Goal: Task Accomplishment & Management: Use online tool/utility

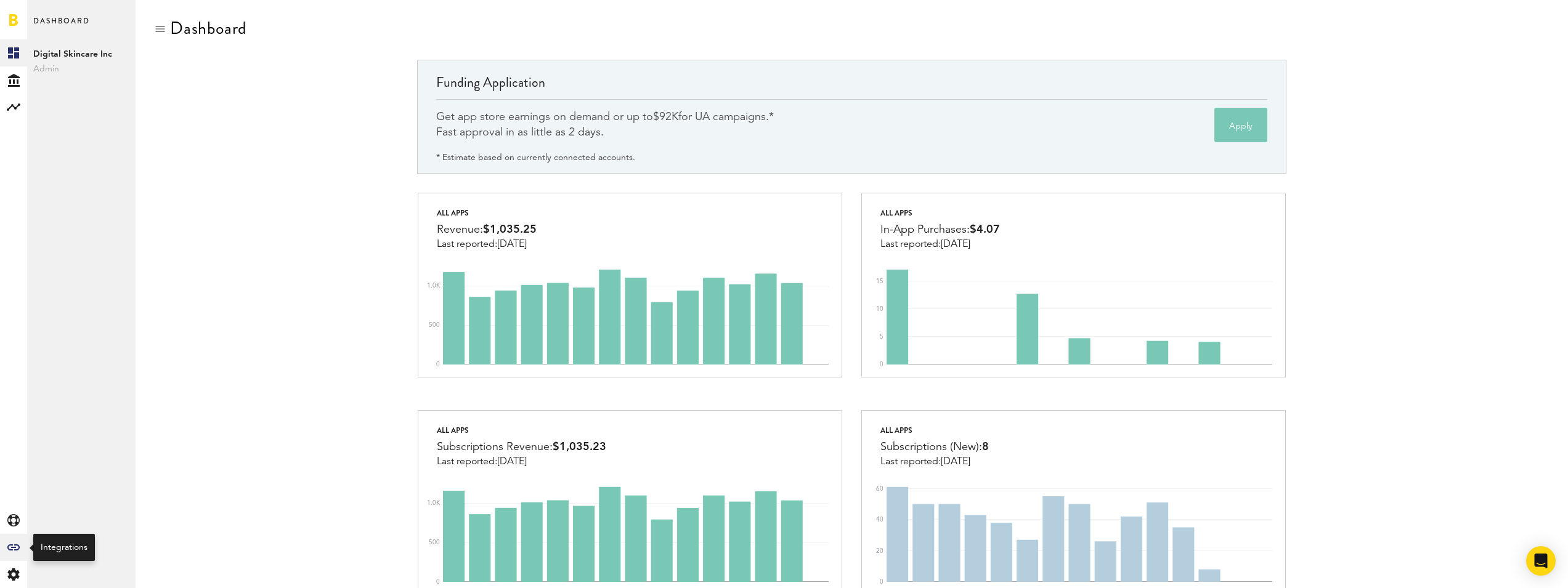
click at [13, 554] on div "Created with Sketch." at bounding box center [14, 548] width 27 height 27
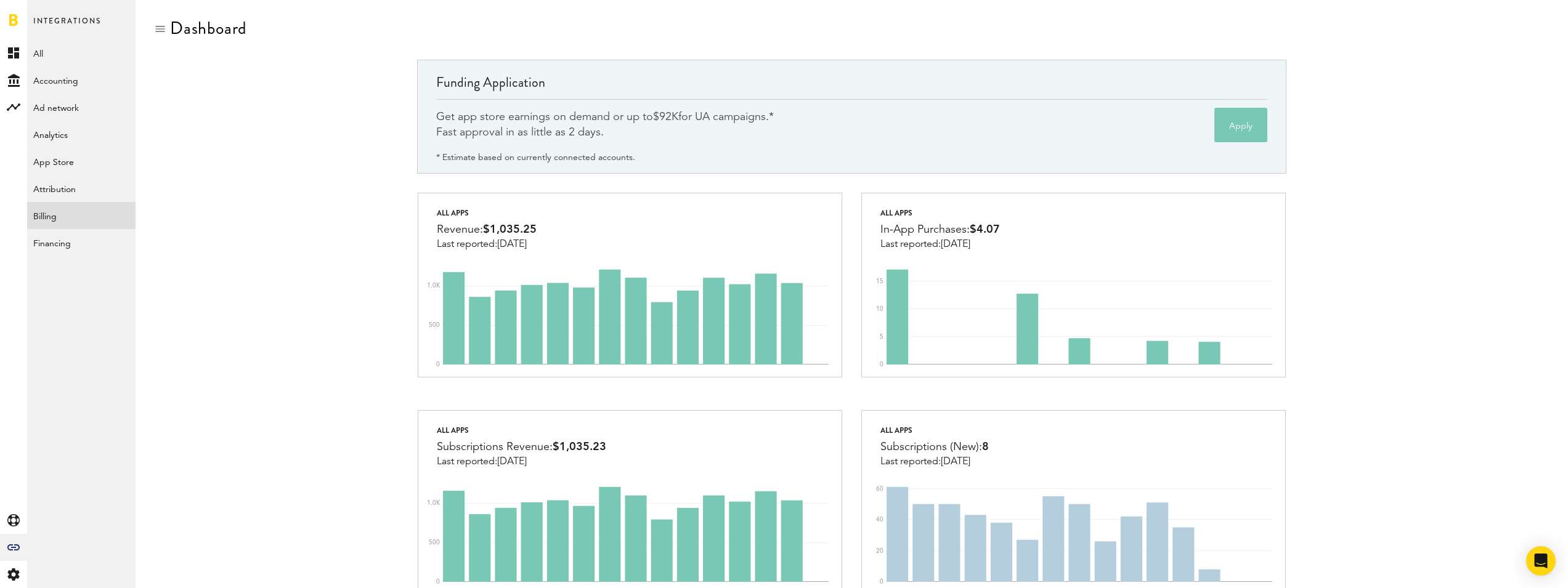
click at [73, 209] on link "Billing" at bounding box center [81, 216] width 108 height 27
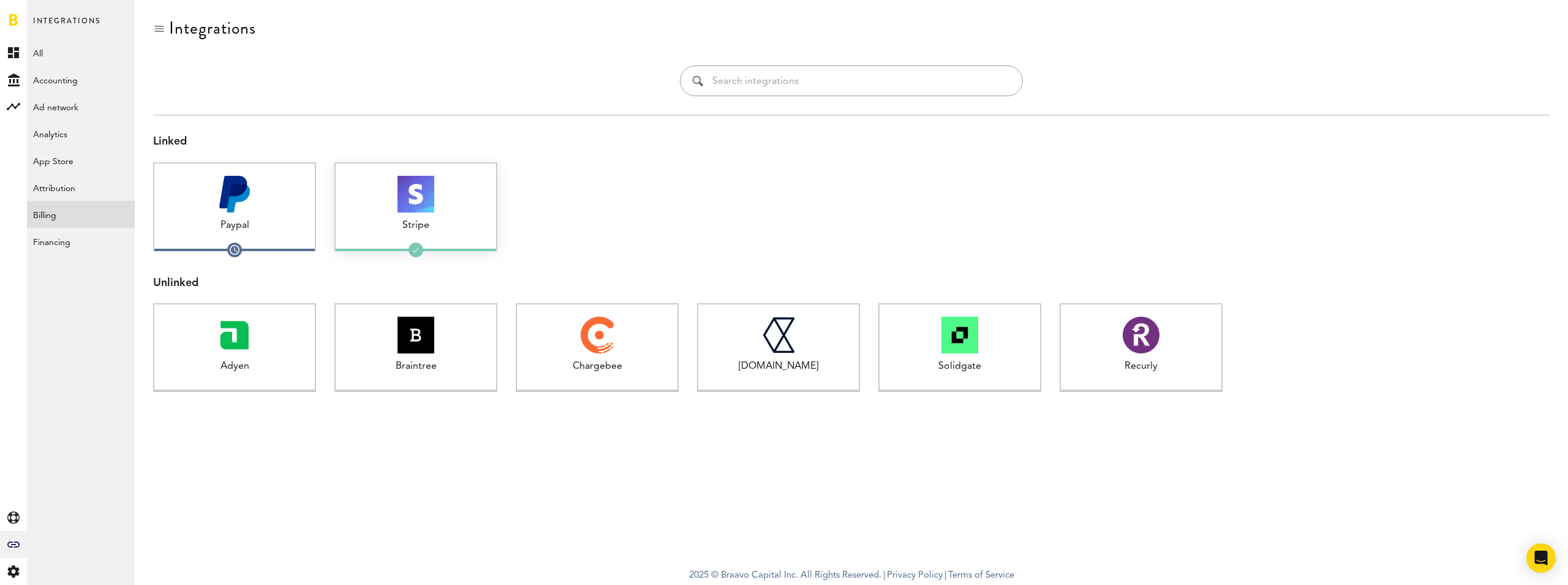
click at [366, 204] on div at bounding box center [415, 194] width 160 height 37
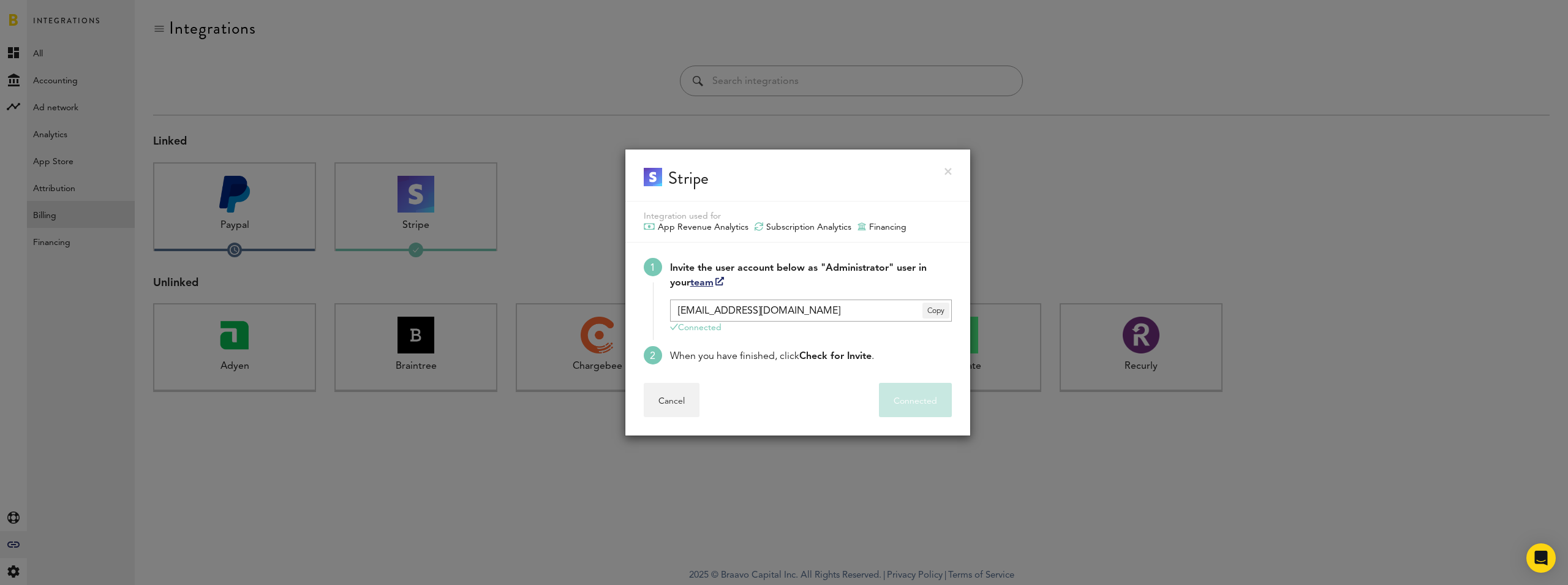
click at [949, 175] on link at bounding box center [948, 171] width 7 height 7
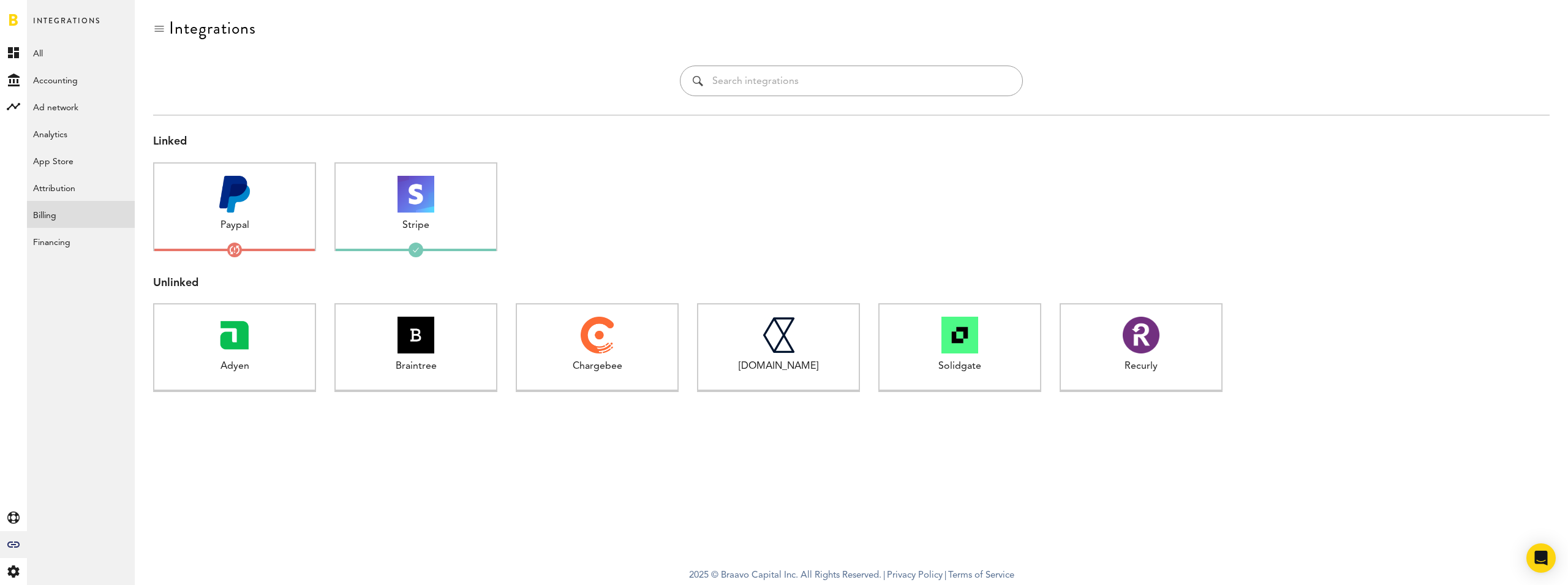
click at [1144, 171] on div at bounding box center [1140, 216] width 163 height 107
click at [484, 207] on div at bounding box center [415, 194] width 160 height 37
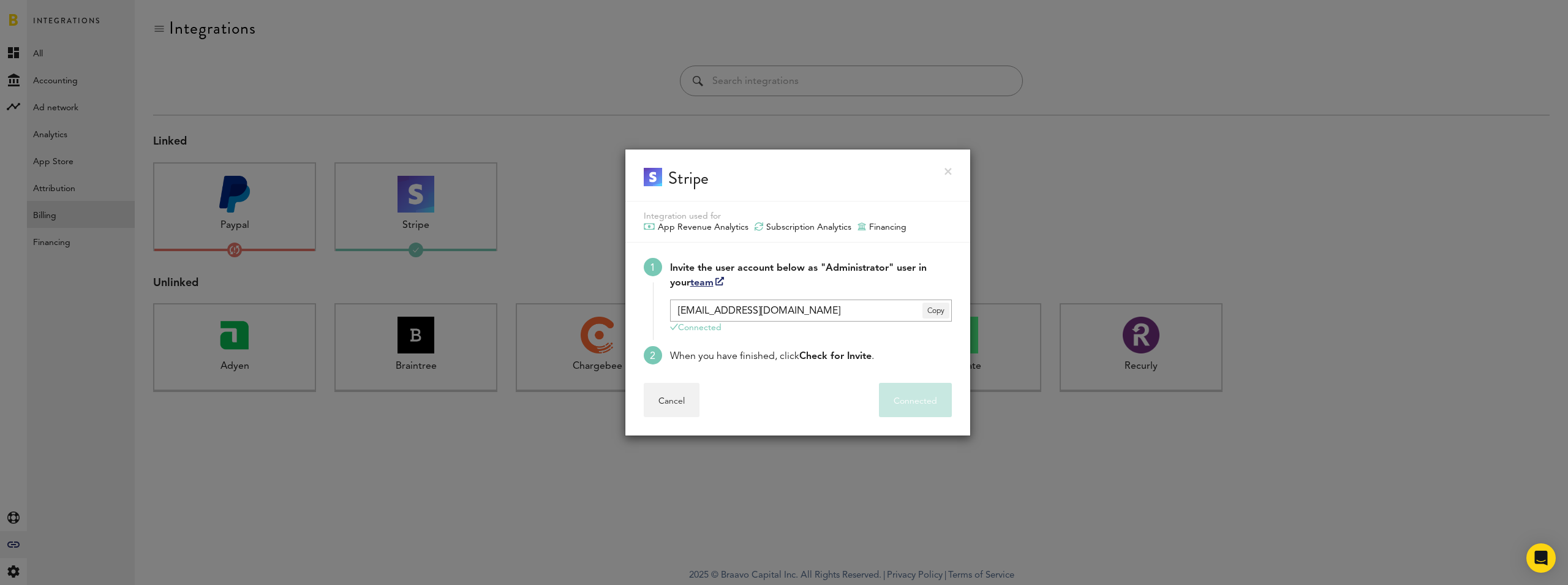
click at [958, 168] on div "Stripe" at bounding box center [797, 175] width 345 height 52
click at [953, 171] on div "Stripe" at bounding box center [797, 175] width 345 height 52
click at [950, 171] on link at bounding box center [948, 171] width 7 height 7
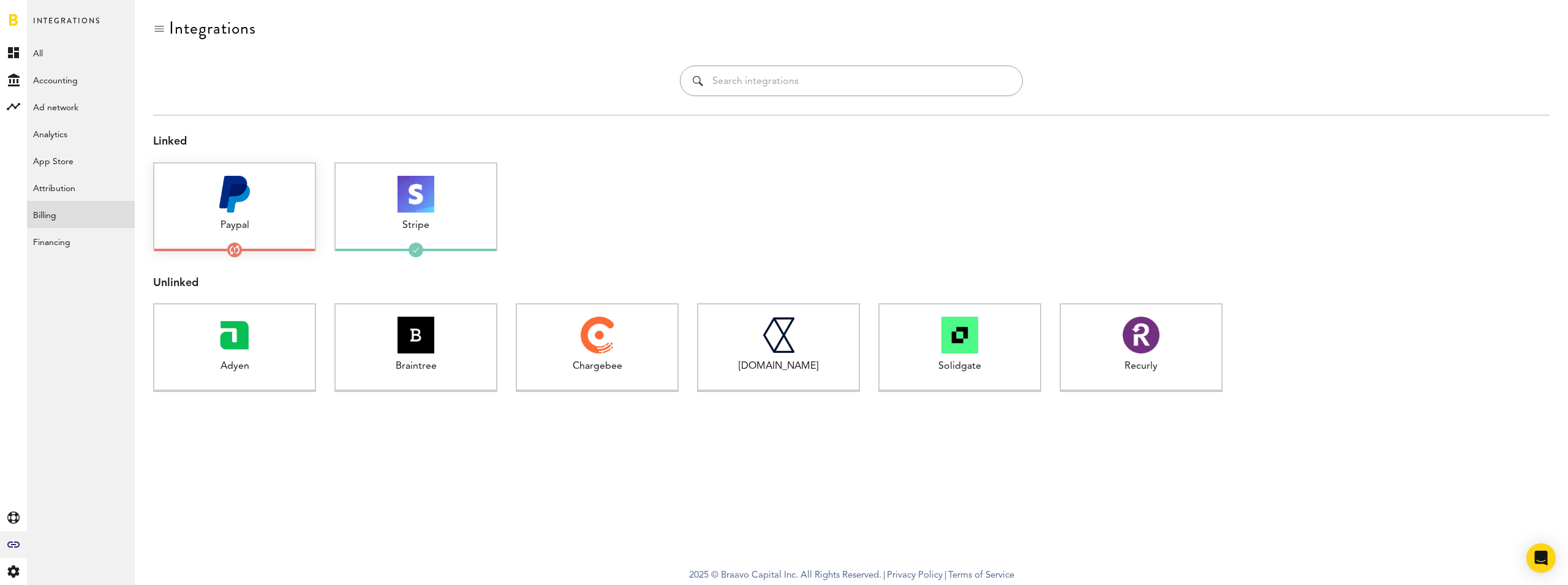
click at [268, 200] on div at bounding box center [234, 194] width 160 height 37
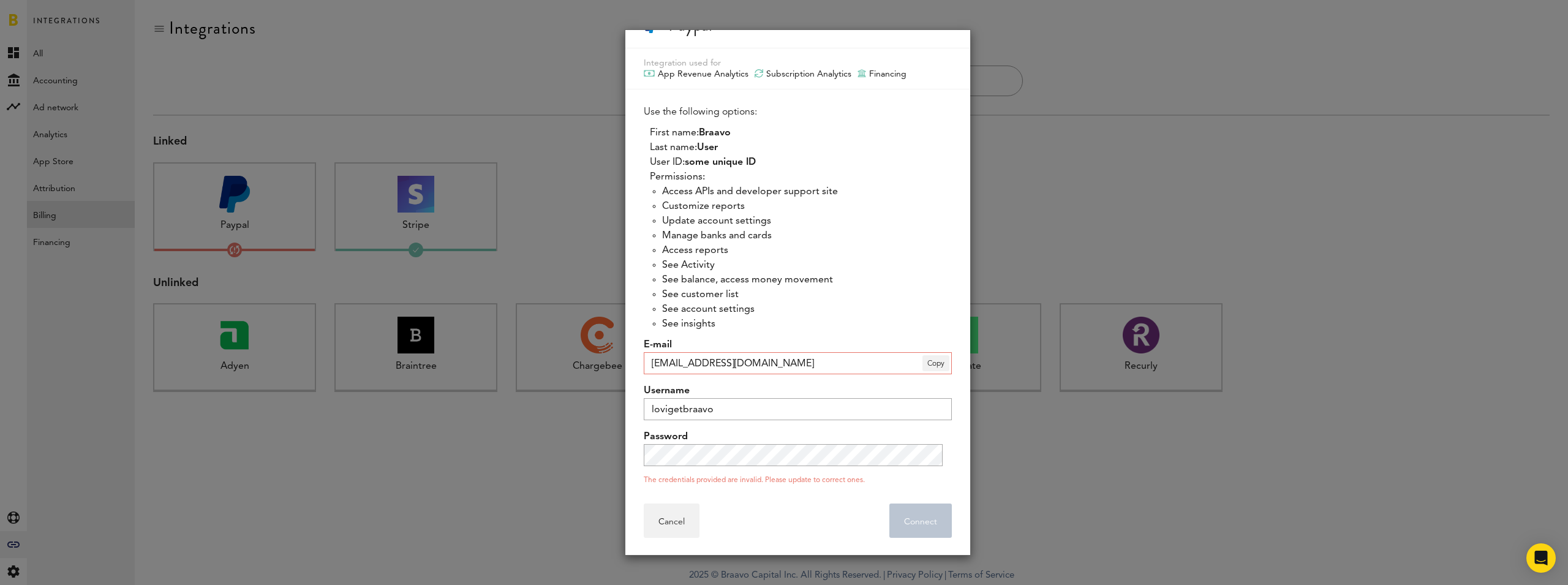
scroll to position [34, 0]
click at [790, 409] on input "lovigetbraavo" at bounding box center [798, 408] width 308 height 22
click at [847, 367] on input "[EMAIL_ADDRESS][DOMAIN_NAME]" at bounding box center [798, 363] width 308 height 22
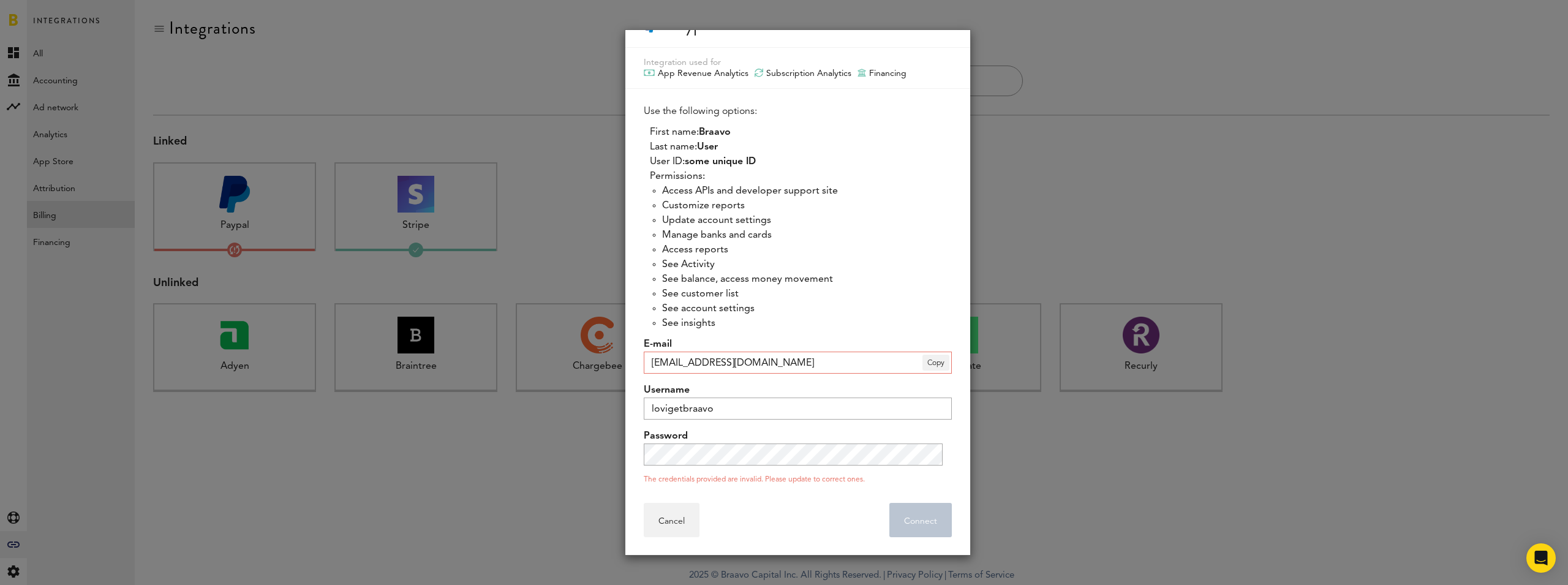
click at [847, 367] on input "[EMAIL_ADDRESS][DOMAIN_NAME]" at bounding box center [798, 363] width 308 height 22
click at [862, 384] on label "Username" at bounding box center [798, 390] width 308 height 15
click at [862, 398] on input "lovigetbraavo" at bounding box center [798, 408] width 308 height 22
click at [855, 358] on input "[EMAIL_ADDRESS][DOMAIN_NAME]" at bounding box center [798, 363] width 308 height 22
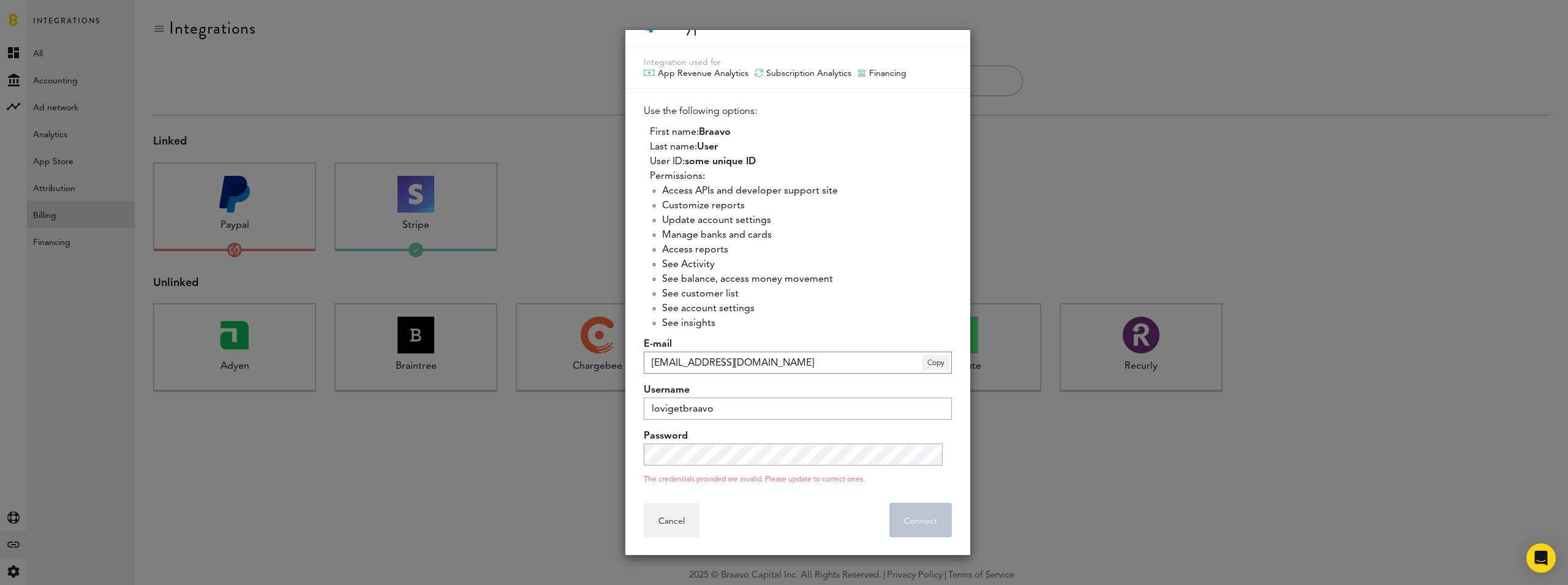
click at [855, 358] on input "[EMAIL_ADDRESS][DOMAIN_NAME]" at bounding box center [798, 363] width 308 height 22
click at [696, 416] on input "lovigetbraavo" at bounding box center [798, 408] width 308 height 22
paste input "braavoforlovi"
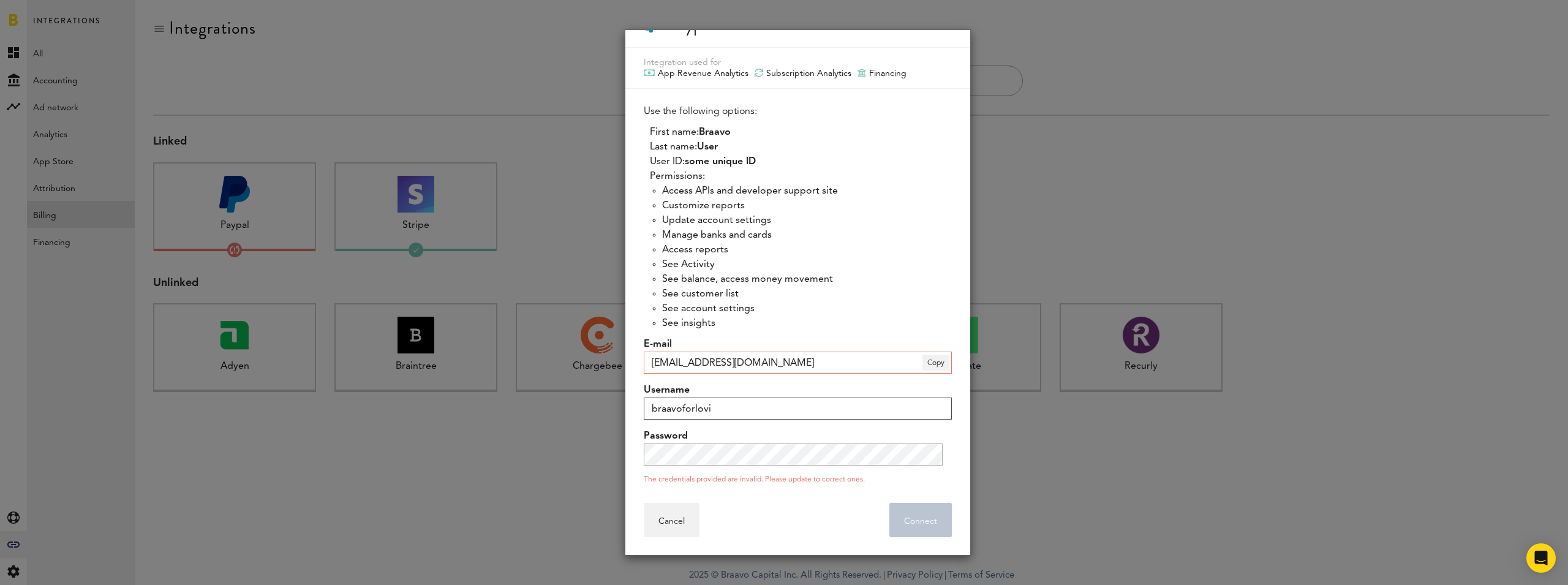
scroll to position [15, 0]
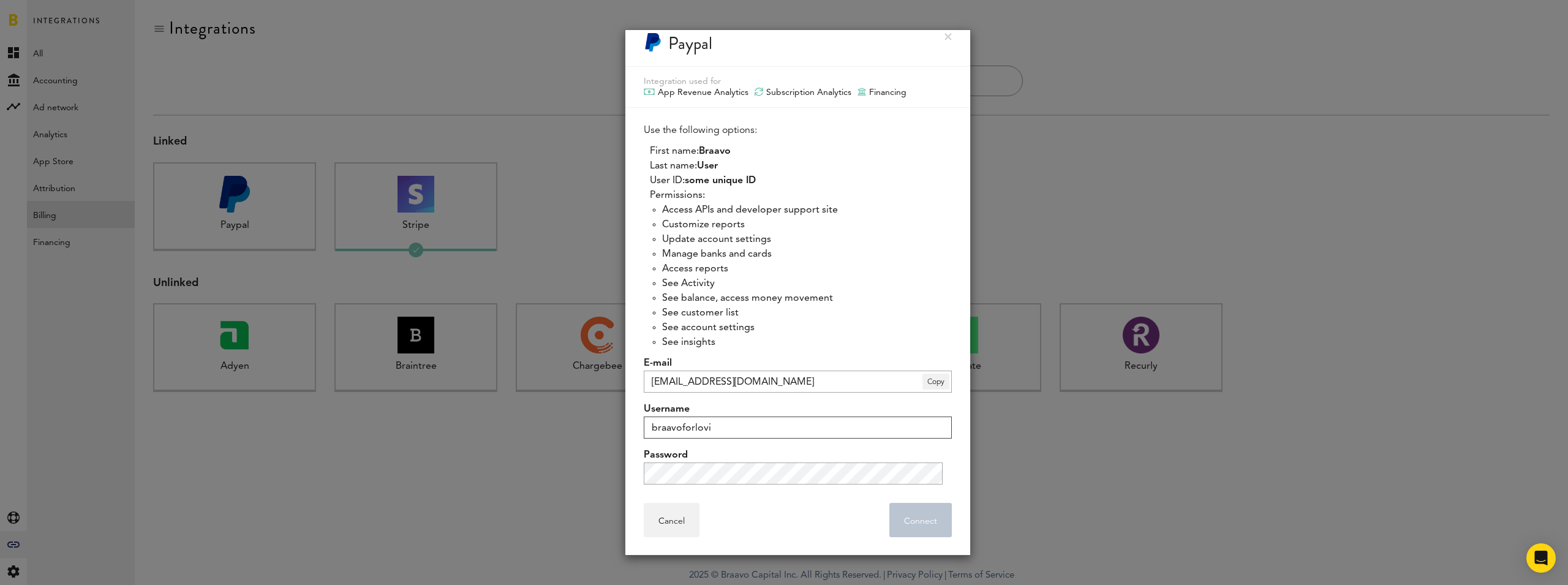
type input "braavoforlovi"
click at [789, 401] on div "Use the following options: First name: Braavo Last name: User User ID: some uni…" at bounding box center [798, 303] width 308 height 361
click at [815, 506] on div "Cancel Connect . . ." at bounding box center [798, 520] width 308 height 34
click at [909, 523] on button "Connect . . ." at bounding box center [920, 520] width 62 height 34
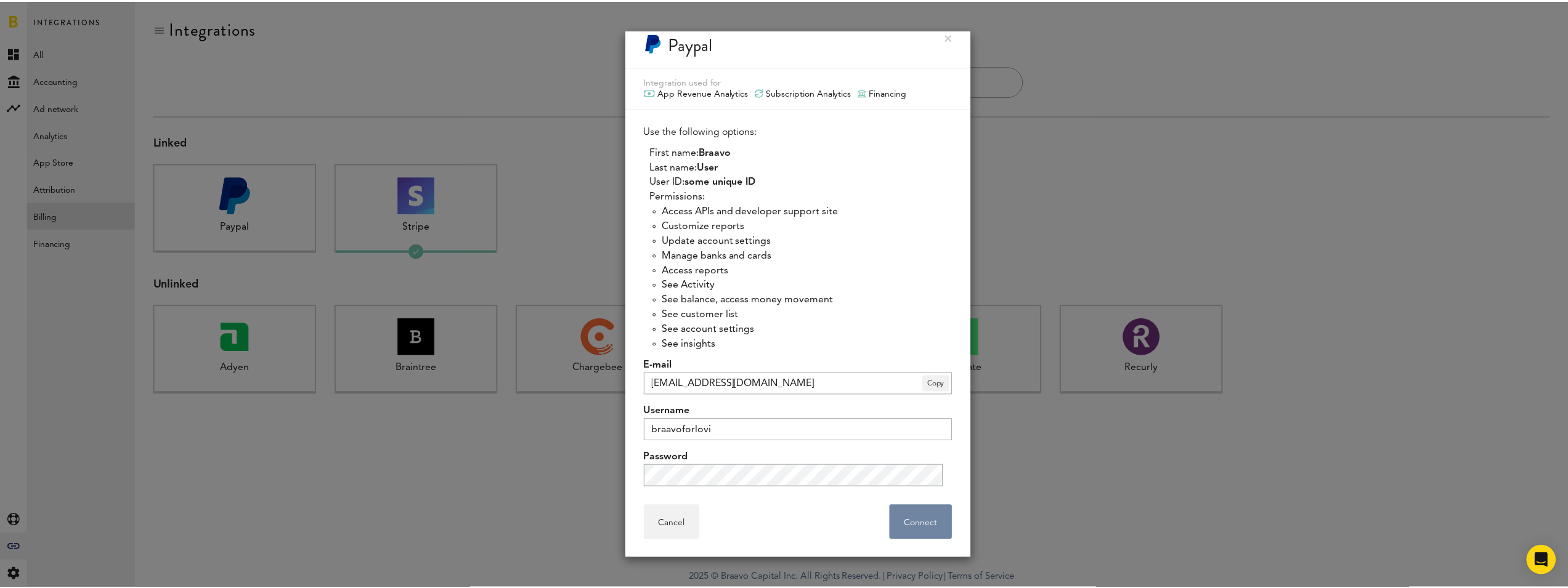
scroll to position [0, 0]
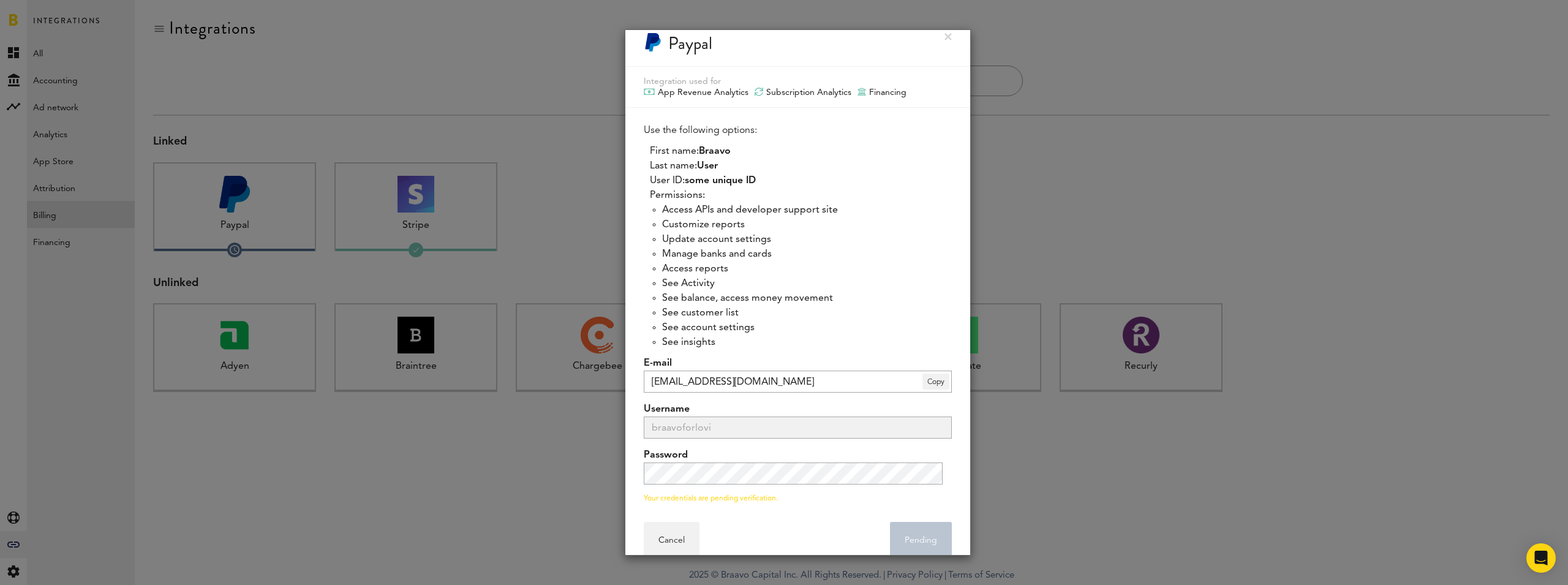
click at [1206, 247] on div at bounding box center [784, 292] width 1568 height 585
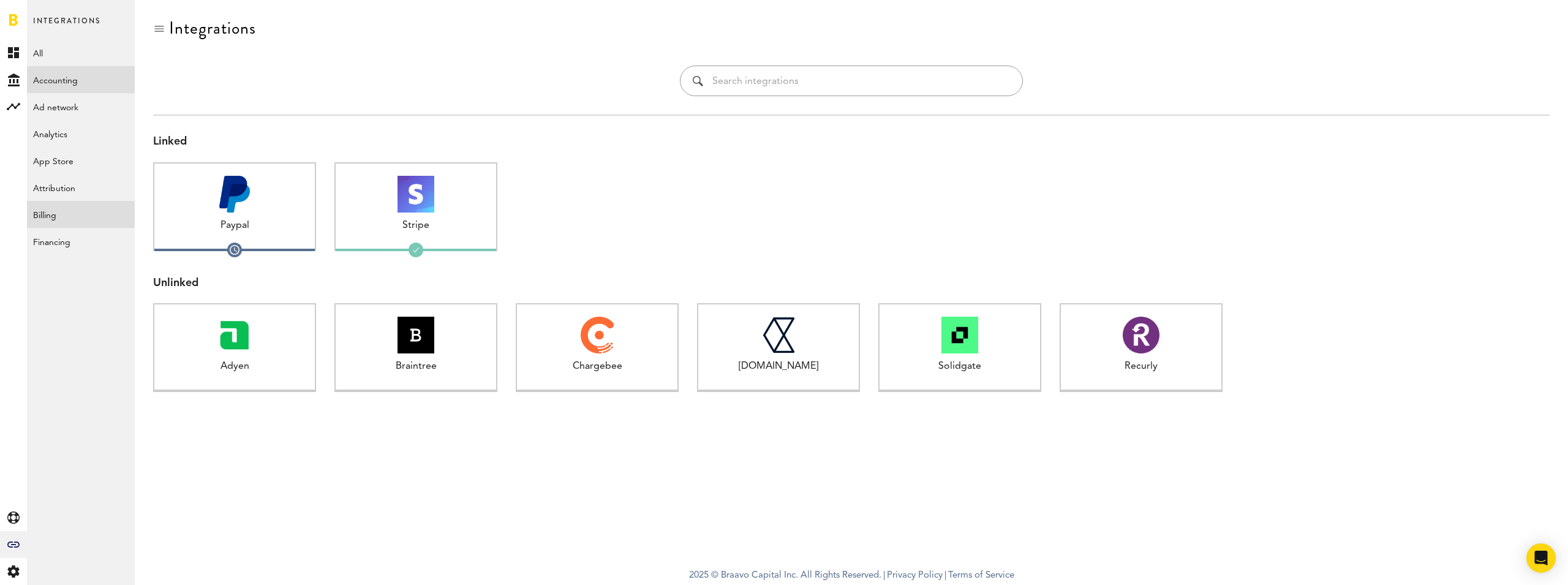
click at [68, 86] on link "Accounting" at bounding box center [80, 80] width 108 height 27
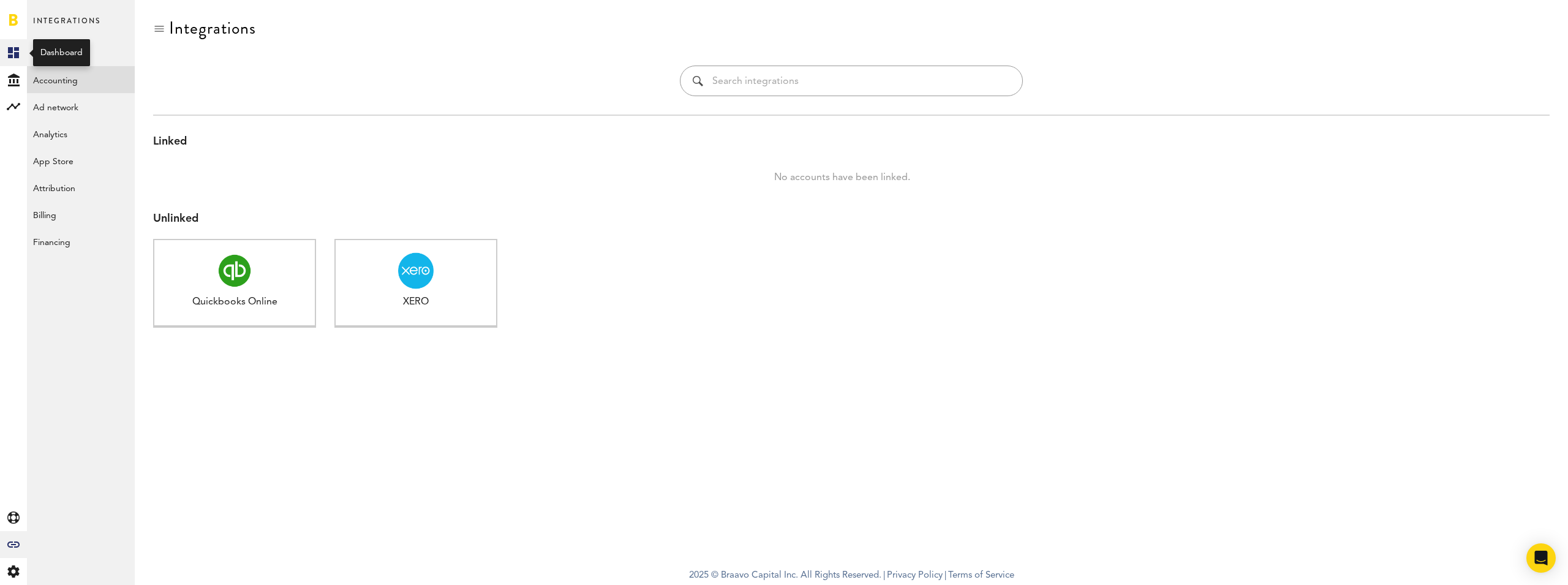
click at [8, 44] on link "Created with Sketch." at bounding box center [14, 53] width 27 height 27
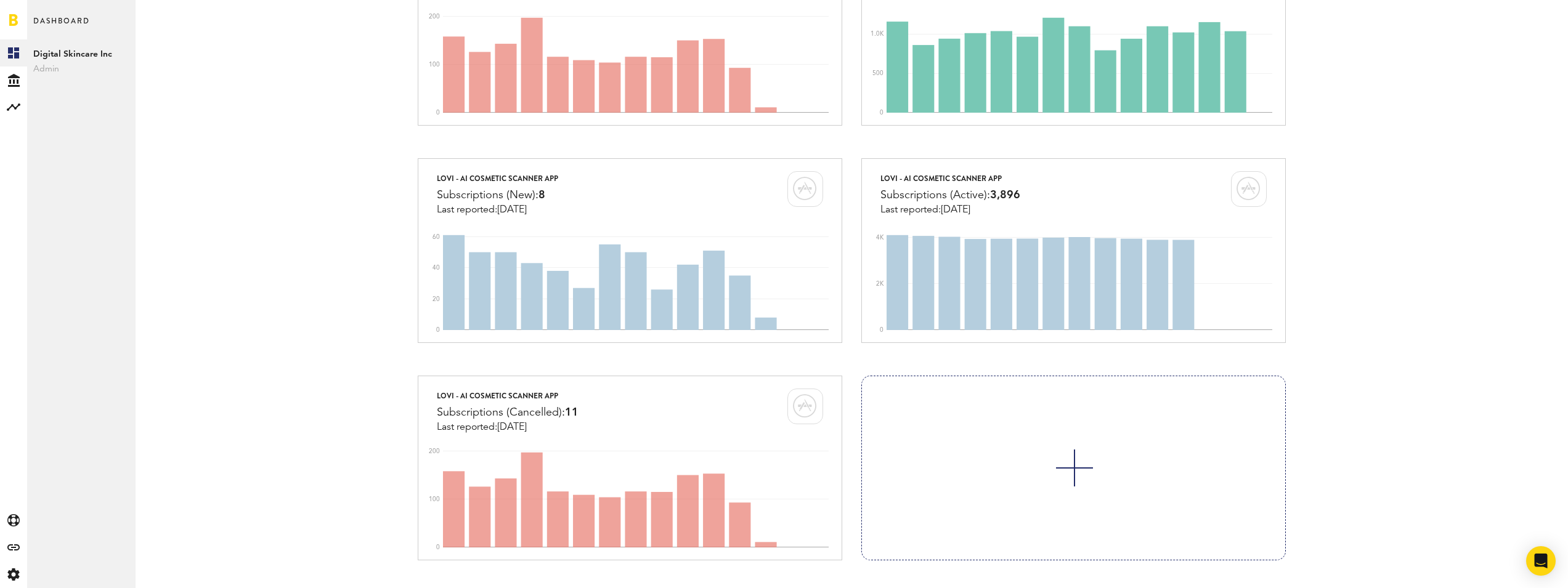
scroll to position [680, 0]
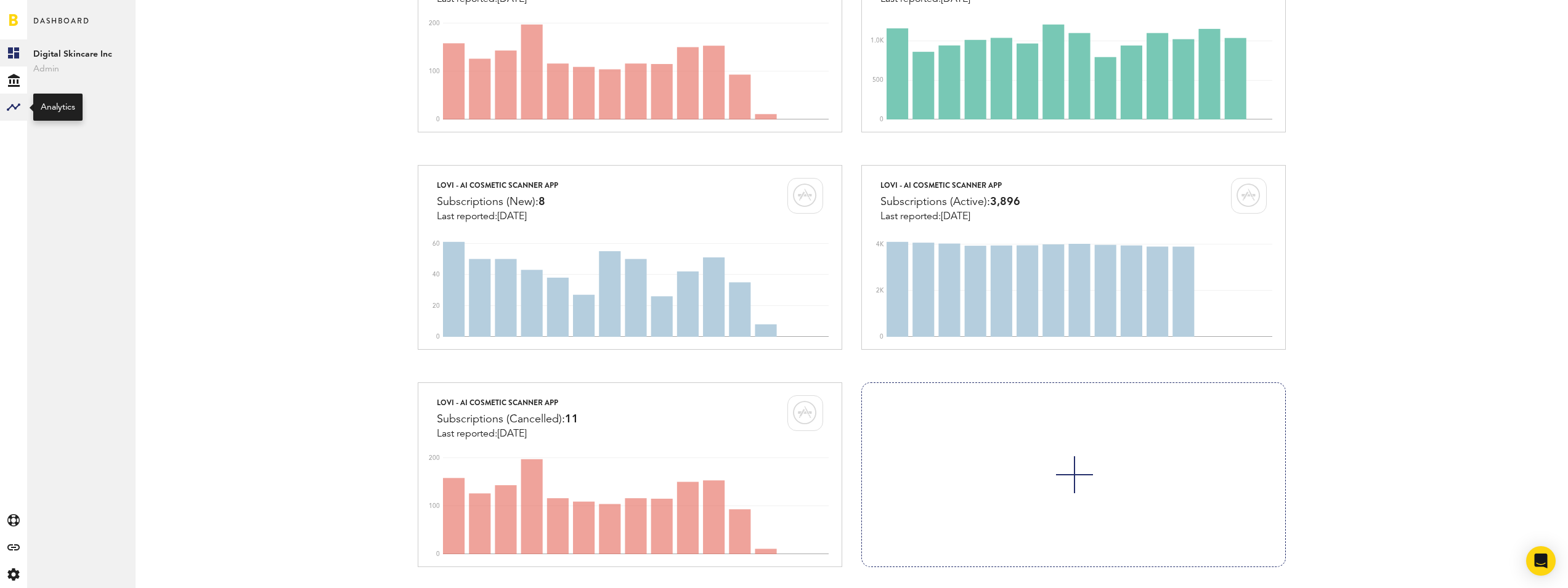
click at [15, 102] on rect at bounding box center [14, 107] width 15 height 15
click at [85, 62] on link "Monetization" at bounding box center [81, 53] width 108 height 27
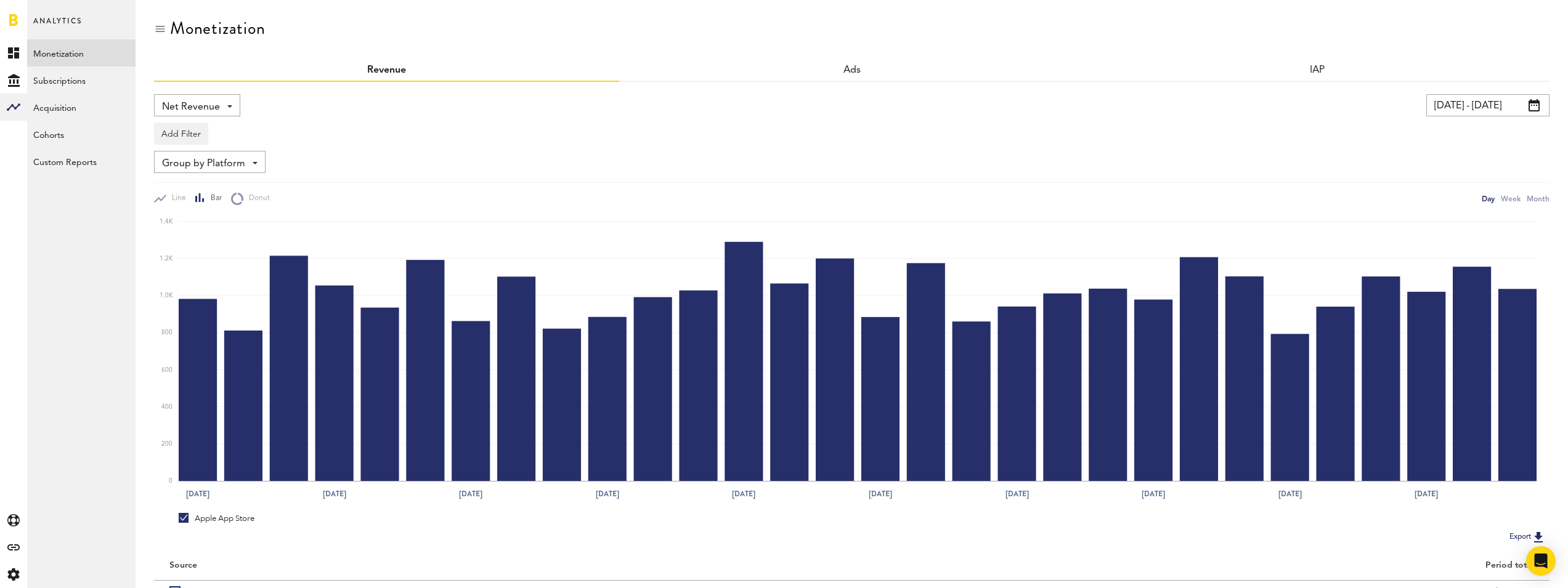
click at [249, 161] on div "Group by Platform Group by Platform Group by Revenue Type Group by App" at bounding box center [210, 162] width 111 height 22
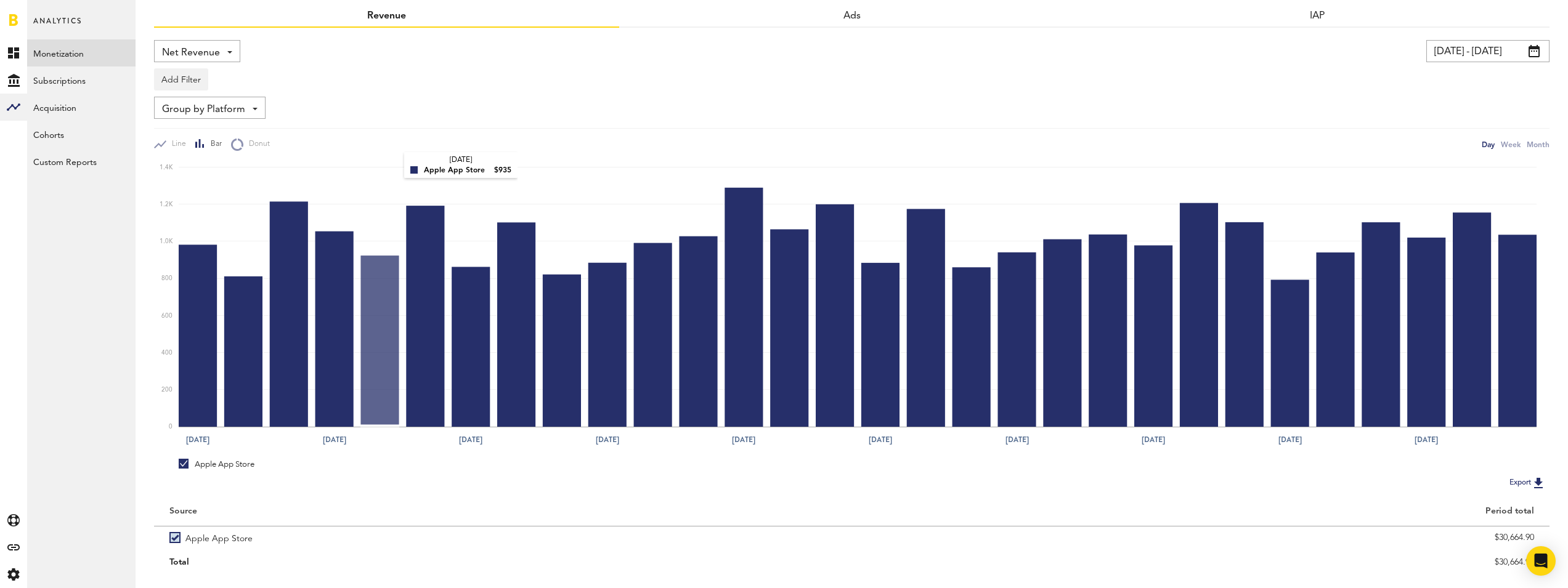
scroll to position [82, 0]
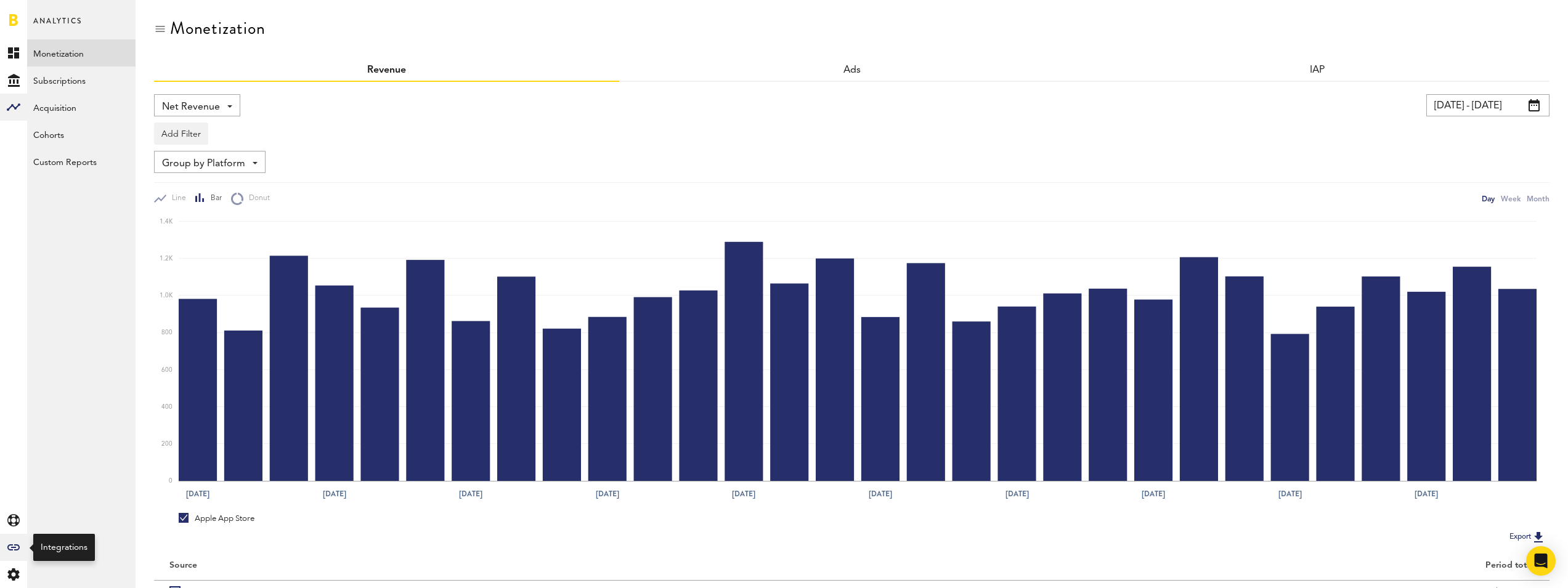
click at [10, 544] on div "Created with Sketch." at bounding box center [14, 548] width 27 height 27
click at [82, 220] on link "Billing" at bounding box center [81, 216] width 108 height 27
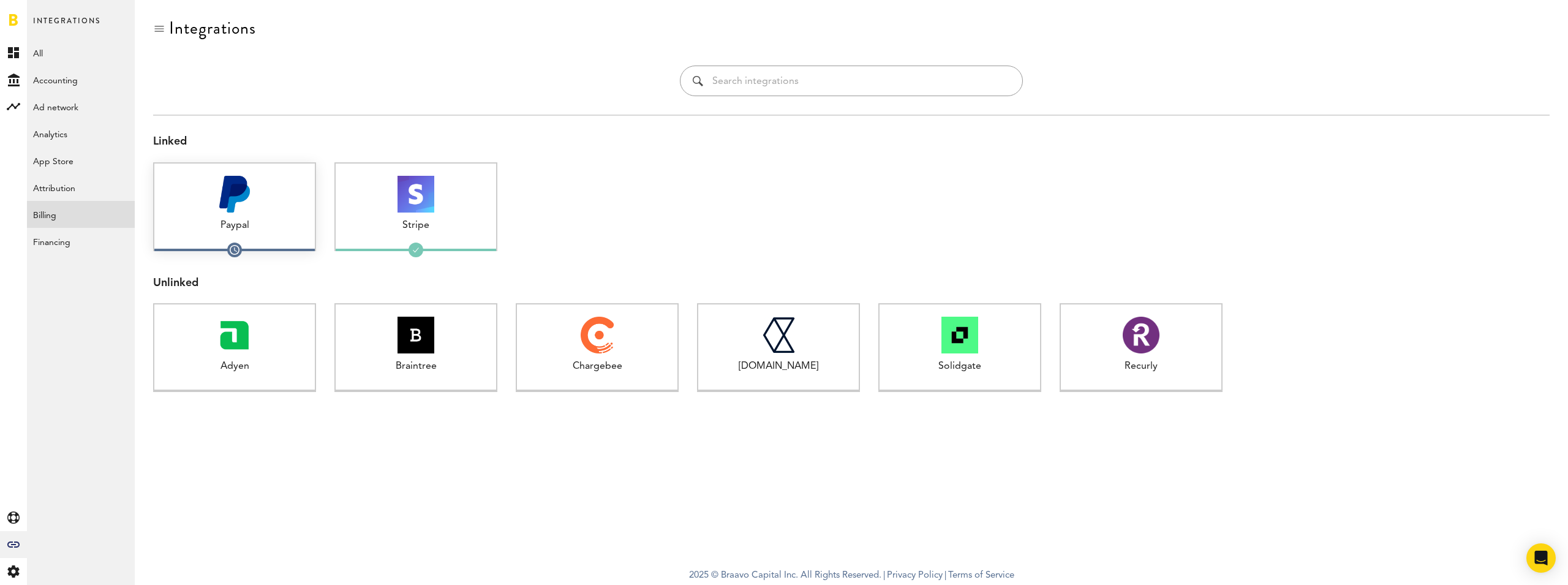
click at [257, 229] on div "Paypal" at bounding box center [234, 226] width 160 height 14
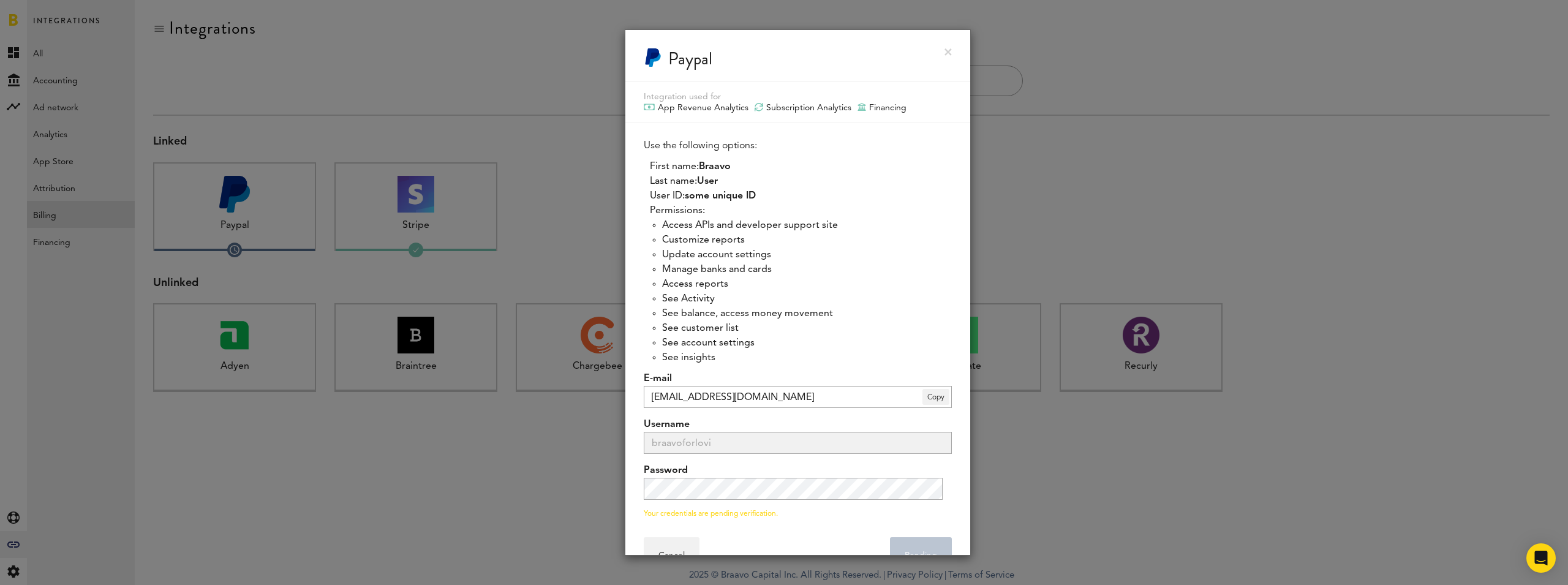
click at [1030, 278] on div at bounding box center [784, 292] width 1568 height 585
